Goal: Task Accomplishment & Management: Complete application form

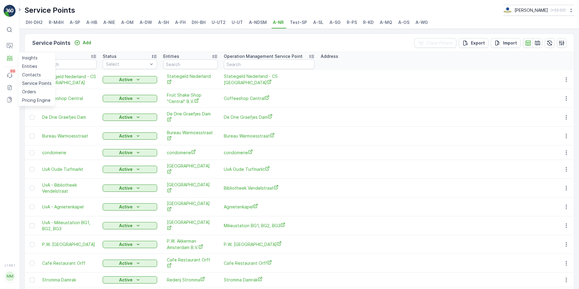
click at [32, 81] on p "Service Points" at bounding box center [36, 83] width 29 height 6
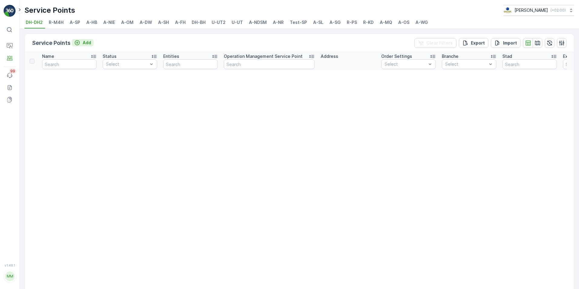
click at [85, 40] on p "Add" at bounding box center [87, 43] width 8 height 6
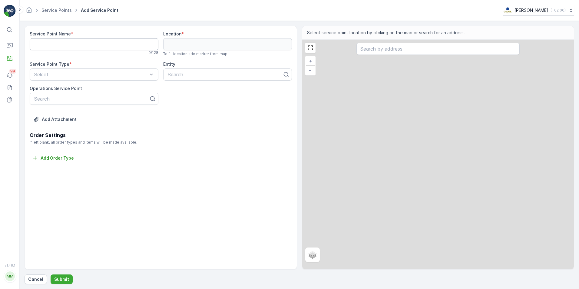
click at [70, 45] on Name "Service Point Name" at bounding box center [94, 44] width 129 height 12
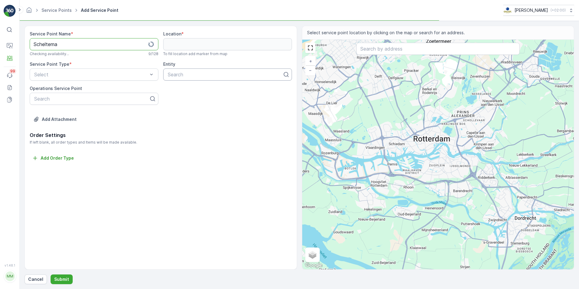
type Name "Scheltema"
click at [186, 72] on div at bounding box center [225, 74] width 116 height 5
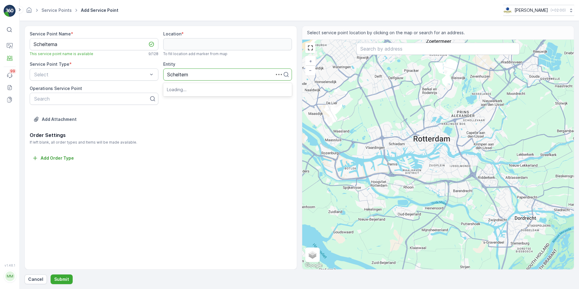
type input "Scheltema"
click at [191, 90] on span "Scheltema" at bounding box center [179, 89] width 24 height 5
click at [367, 48] on input "text" at bounding box center [438, 49] width 163 height 12
type input "O"
type input "Rokin 9"
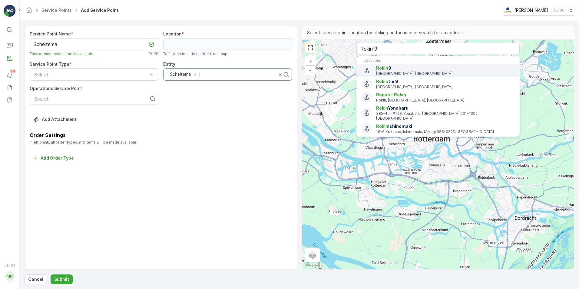
click at [387, 71] on span "Rokin" at bounding box center [382, 67] width 12 height 5
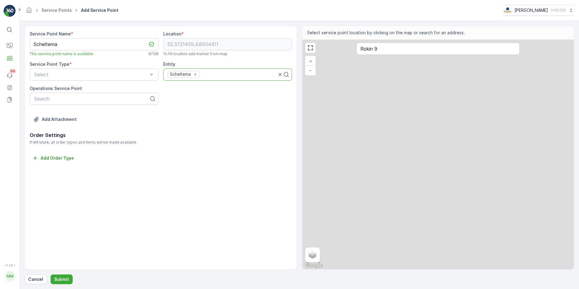
type input "52.3721459,4.8934411"
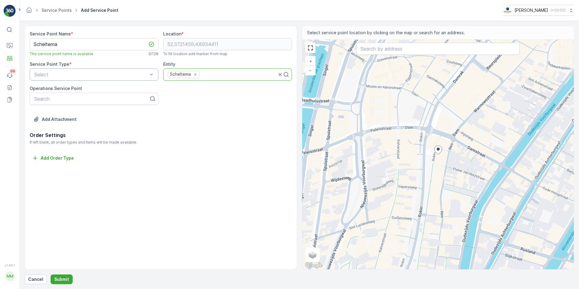
click at [100, 77] on div at bounding box center [91, 74] width 115 height 5
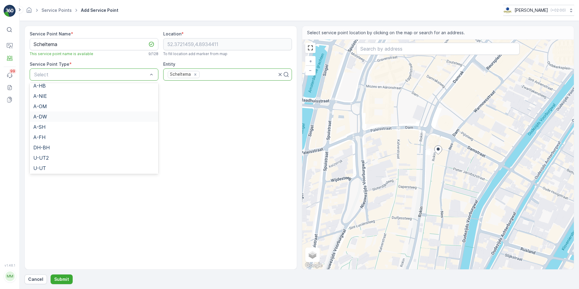
scroll to position [61, 0]
click at [59, 159] on div "A-NR" at bounding box center [94, 163] width 129 height 10
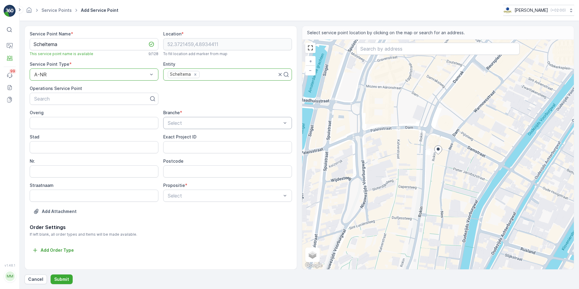
click at [198, 119] on div "Select" at bounding box center [227, 123] width 129 height 12
click at [189, 166] on div "Winkel" at bounding box center [227, 168] width 121 height 5
click at [96, 149] on input "Stad" at bounding box center [94, 147] width 129 height 12
type input "[GEOGRAPHIC_DATA]"
click at [146, 168] on input "Nr." at bounding box center [94, 171] width 129 height 12
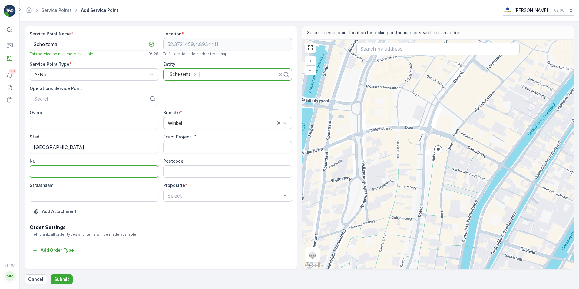
type input "9"
type input "1012KK"
type input "Rokin"
type input "Rokin 9"
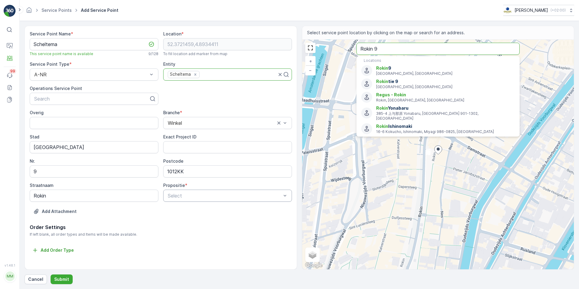
click at [187, 195] on div at bounding box center [224, 195] width 115 height 5
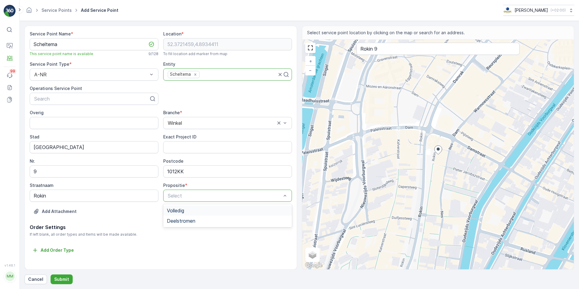
click at [187, 211] on div "Volledig" at bounding box center [227, 210] width 121 height 5
click at [65, 223] on p "Submit" at bounding box center [61, 279] width 15 height 6
